Goal: Information Seeking & Learning: Find specific fact

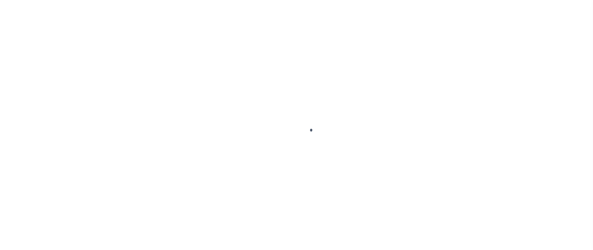
scroll to position [40, 0]
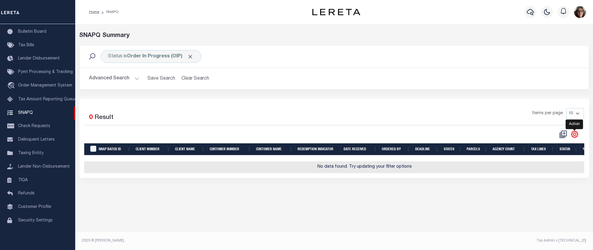
click at [575, 136] on icon "" at bounding box center [574, 134] width 3 height 3
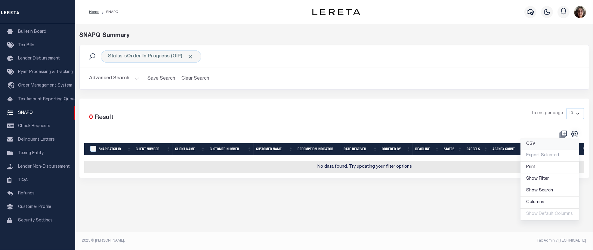
click at [533, 145] on span "CSV" at bounding box center [531, 144] width 9 height 4
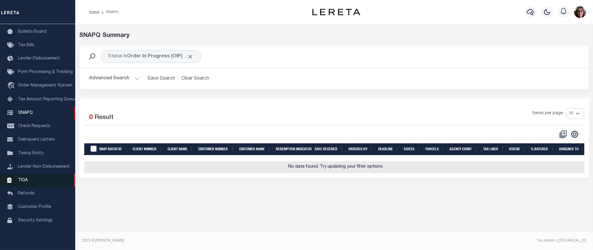
click at [23, 180] on span "TIQA" at bounding box center [23, 180] width 10 height 4
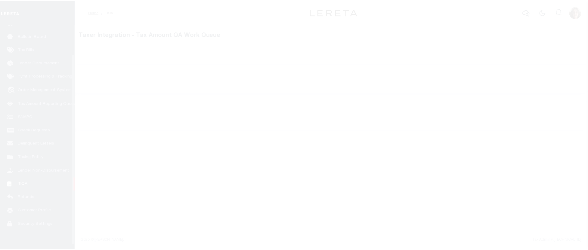
scroll to position [40, 0]
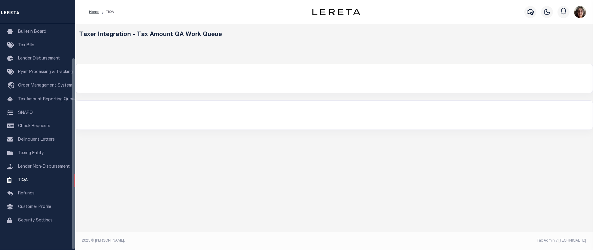
select select "200"
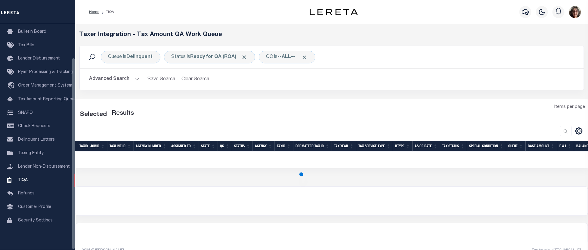
select select "200"
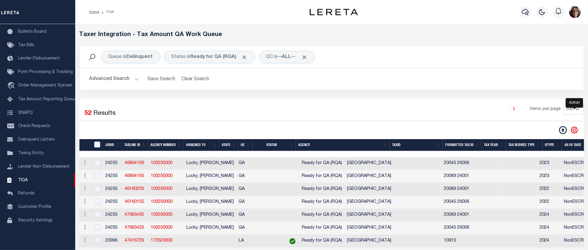
click at [577, 132] on icon "" at bounding box center [574, 130] width 7 height 7
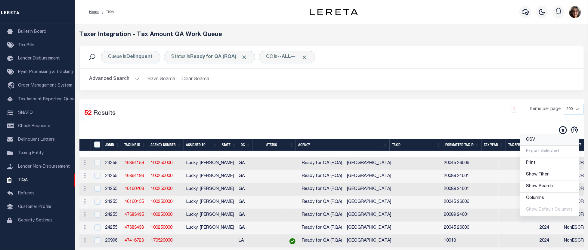
click at [534, 140] on span "CSV" at bounding box center [530, 140] width 9 height 4
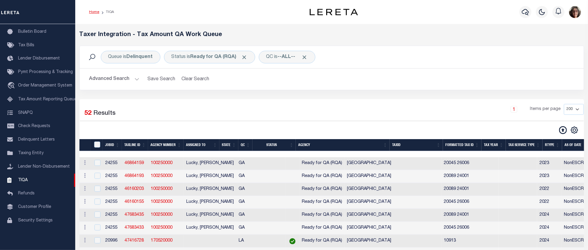
click at [93, 13] on link "Home" at bounding box center [94, 12] width 10 height 4
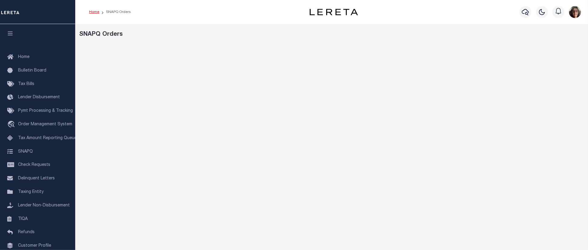
click at [95, 12] on link "Home" at bounding box center [94, 12] width 10 height 4
click at [514, 43] on div "Work Queues Productivity" at bounding box center [331, 201] width 513 height 354
click at [92, 11] on link "Home" at bounding box center [94, 12] width 10 height 4
click at [527, 12] on icon "button" at bounding box center [525, 11] width 7 height 7
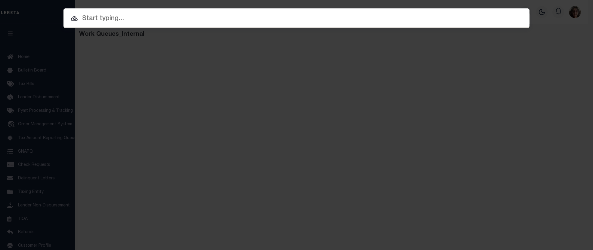
paste input "00000793027000000"
type input "00000793027000000"
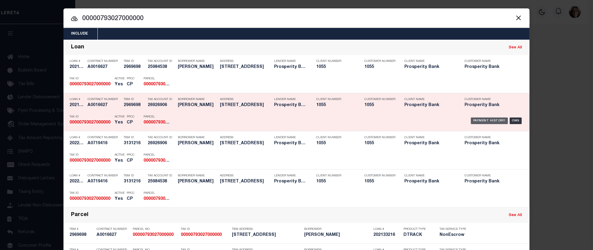
click at [484, 121] on div "Payment History" at bounding box center [489, 121] width 37 height 7
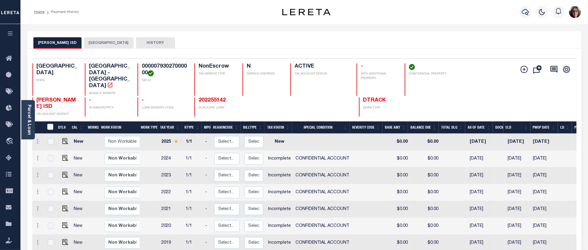
click at [159, 122] on th "Tax Year" at bounding box center [170, 128] width 24 height 12
click at [92, 43] on button "DALLAS COUNTY" at bounding box center [109, 42] width 50 height 11
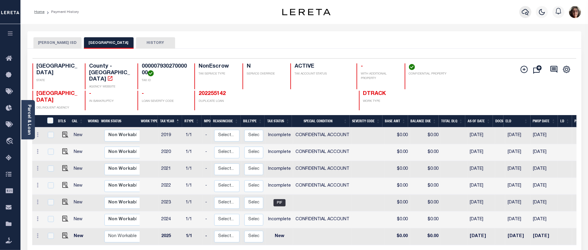
click at [526, 12] on icon "button" at bounding box center [525, 11] width 7 height 7
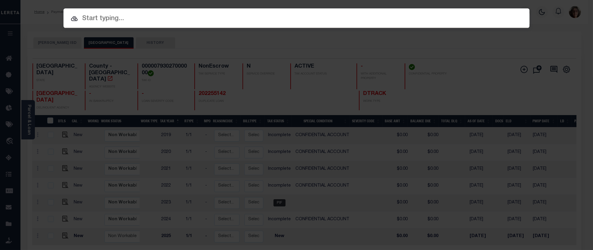
paste input "95027"
type input "95027"
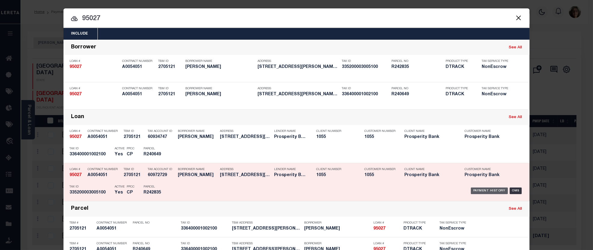
click at [477, 192] on div "Payment History" at bounding box center [489, 191] width 37 height 7
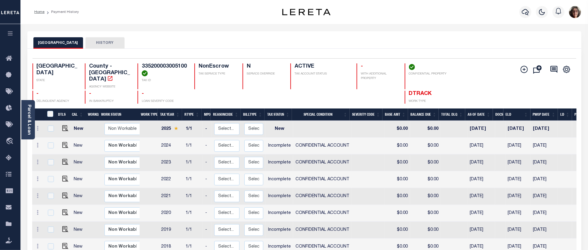
click at [165, 111] on th "Tax Year" at bounding box center [170, 115] width 24 height 12
click at [526, 11] on icon "button" at bounding box center [525, 11] width 7 height 7
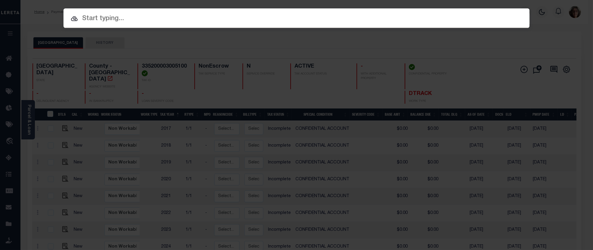
paste input "1300021918"
type input "1300021918"
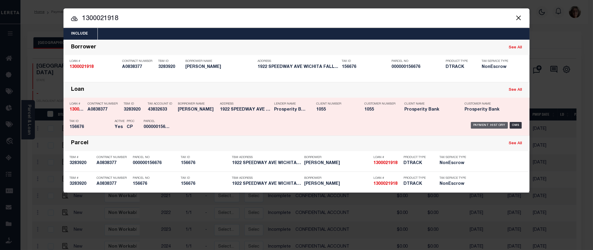
click at [484, 125] on div "Payment History" at bounding box center [489, 125] width 37 height 7
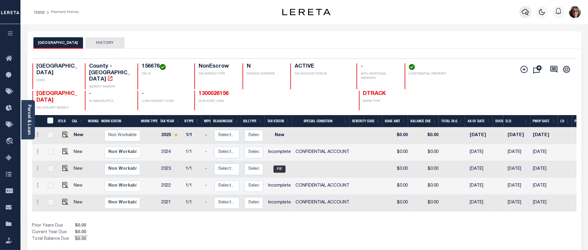
click at [527, 13] on icon "button" at bounding box center [525, 11] width 7 height 7
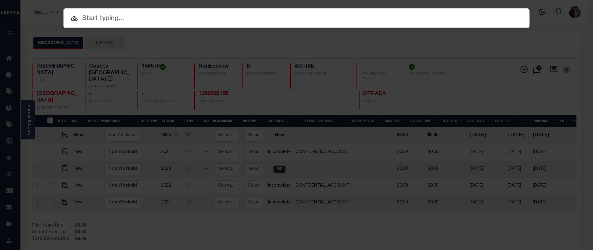
paste input "3804252135253"
type input "3804252135253"
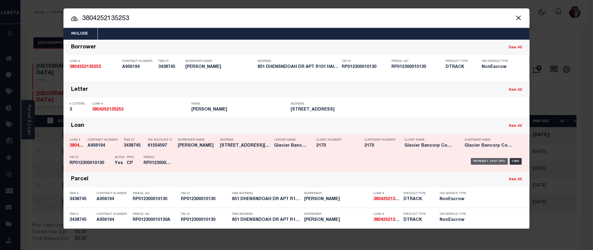
click at [485, 163] on div "Payment History" at bounding box center [489, 161] width 37 height 7
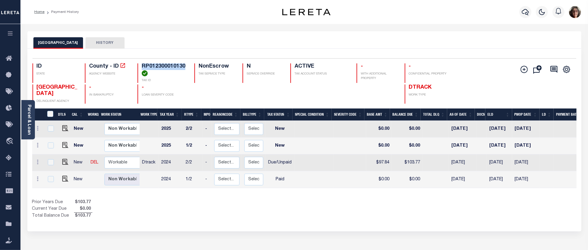
drag, startPoint x: 142, startPoint y: 65, endPoint x: 185, endPoint y: 67, distance: 43.4
click at [185, 67] on h4 "RP012300010130" at bounding box center [165, 70] width 46 height 13
copy h4 "RP012300010130"
click at [527, 12] on icon "button" at bounding box center [525, 12] width 7 height 6
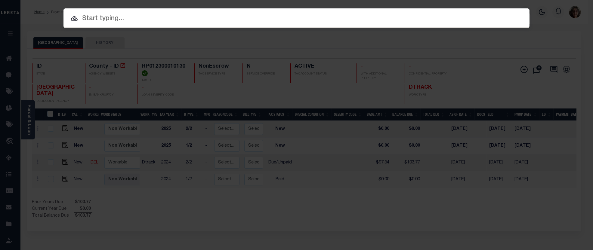
paste input "RP012300010130"
type input "RP012300010130"
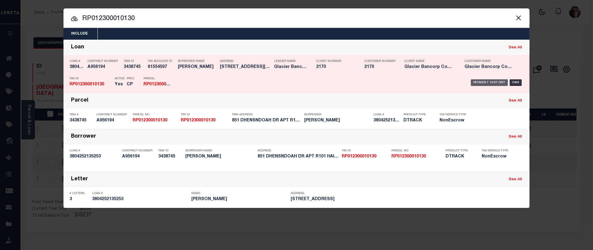
click at [489, 83] on div "Payment History" at bounding box center [489, 82] width 37 height 7
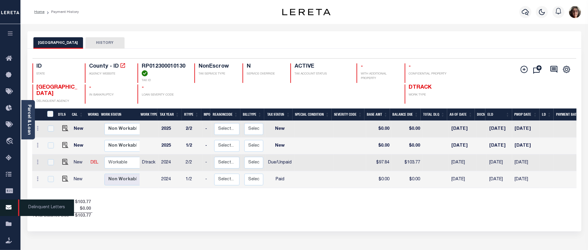
click at [11, 208] on icon at bounding box center [11, 208] width 10 height 8
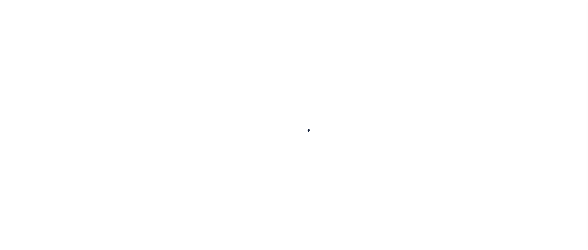
scroll to position [40, 0]
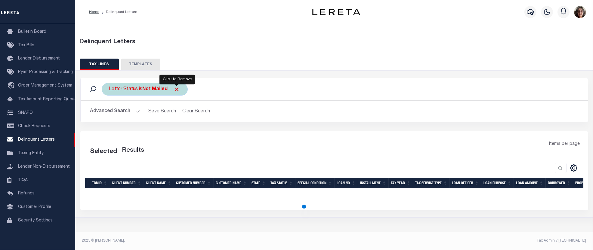
click at [176, 89] on span "Click to Remove" at bounding box center [177, 89] width 6 height 6
click at [137, 111] on button "Advanced Search" at bounding box center [115, 112] width 50 height 12
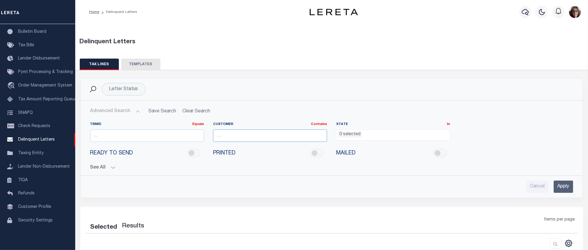
click at [220, 135] on input "text" at bounding box center [270, 136] width 114 height 12
type input "glacier Bancorp c"
click at [362, 135] on ul "0 selected" at bounding box center [393, 134] width 113 height 8
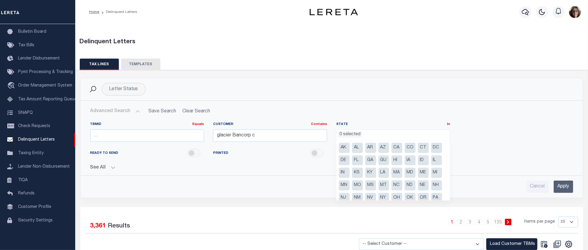
click at [422, 160] on li "ID" at bounding box center [423, 161] width 11 height 10
select select "ID"
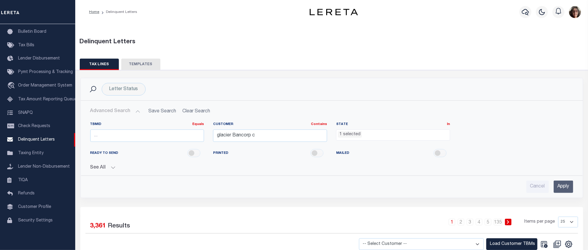
click at [566, 190] on input "Apply" at bounding box center [564, 187] width 20 height 12
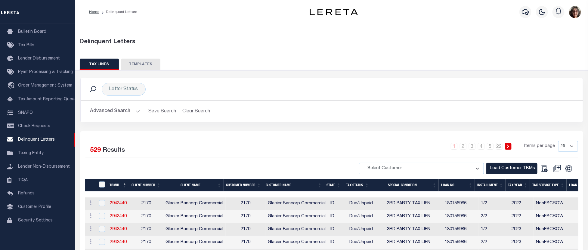
click at [573, 146] on select "25 50 100 500 1000" at bounding box center [568, 146] width 20 height 11
select select "1000"
click at [558, 141] on select "25 50 100 500 1000" at bounding box center [568, 146] width 20 height 11
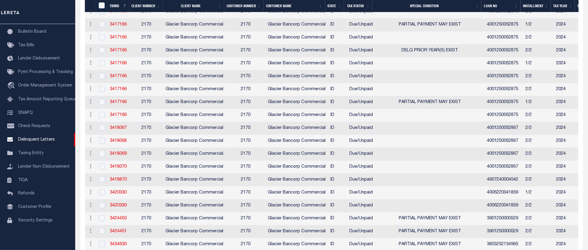
scroll to position [6948, 0]
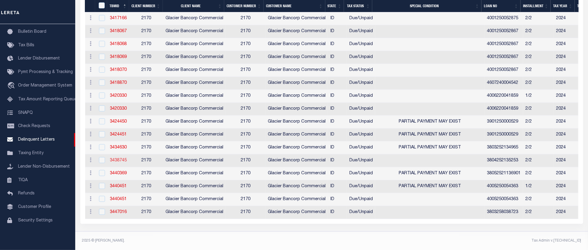
click at [119, 159] on link "3438745" at bounding box center [118, 161] width 17 height 4
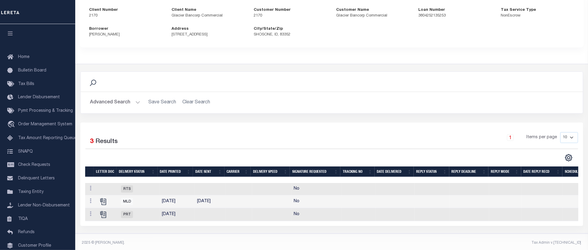
scroll to position [76, 0]
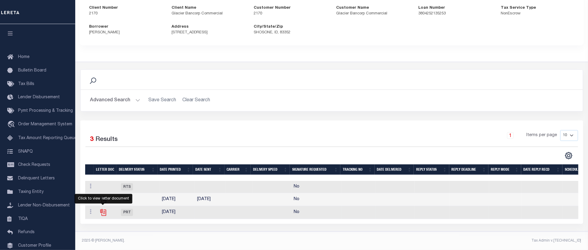
click at [104, 210] on icon "" at bounding box center [103, 213] width 8 height 8
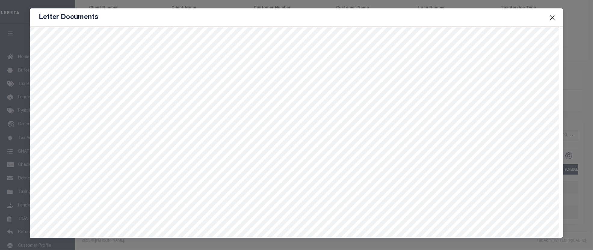
drag, startPoint x: 551, startPoint y: 17, endPoint x: 549, endPoint y: 20, distance: 3.7
click at [551, 17] on button "Close" at bounding box center [552, 18] width 8 height 8
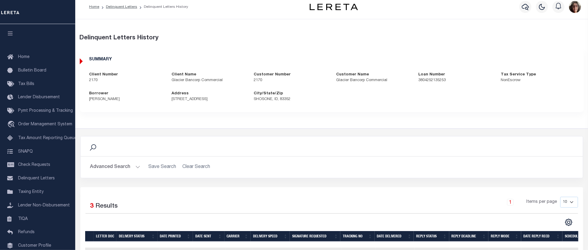
scroll to position [0, 0]
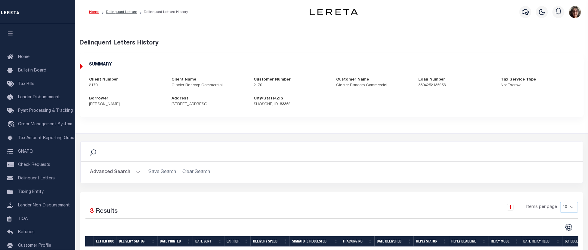
click at [94, 12] on link "Home" at bounding box center [94, 12] width 10 height 4
